Goal: Navigation & Orientation: Understand site structure

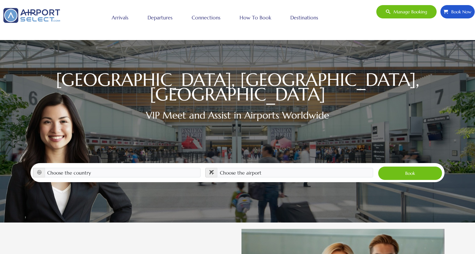
click at [125, 18] on link "Arrivals" at bounding box center [120, 18] width 20 height 16
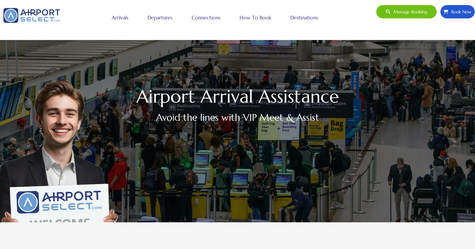
click at [162, 17] on link "Departures" at bounding box center [160, 18] width 28 height 16
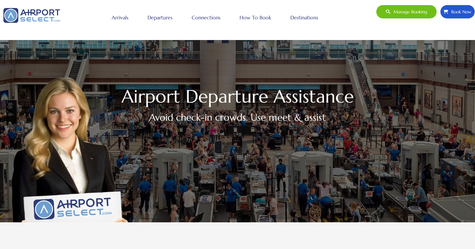
click at [217, 17] on link "Connections" at bounding box center [206, 18] width 32 height 16
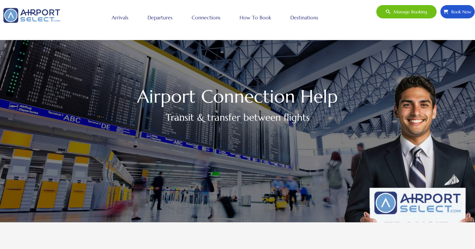
click at [265, 17] on link "How to book" at bounding box center [255, 18] width 35 height 16
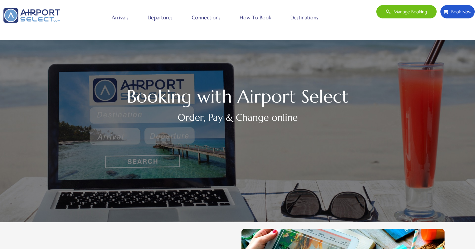
click at [302, 16] on link "Destinations" at bounding box center [304, 18] width 31 height 16
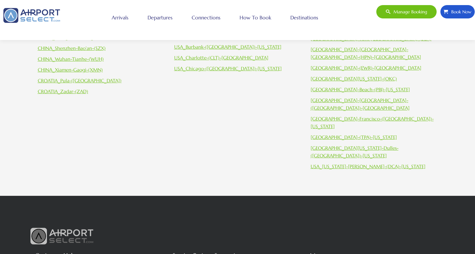
scroll to position [534, 0]
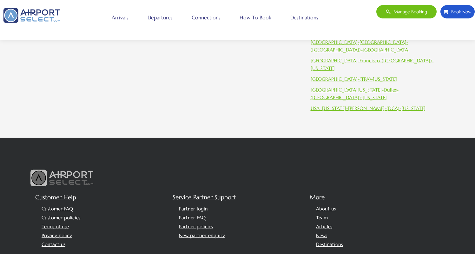
click at [201, 205] on link "Partner login" at bounding box center [193, 208] width 29 height 6
